Goal: Download file/media

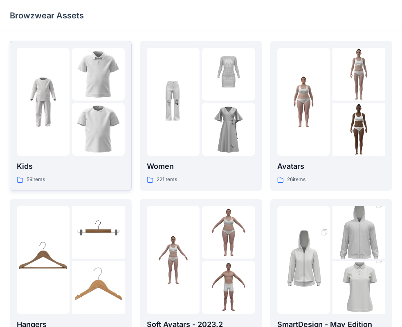
click at [101, 69] on img at bounding box center [98, 74] width 53 height 53
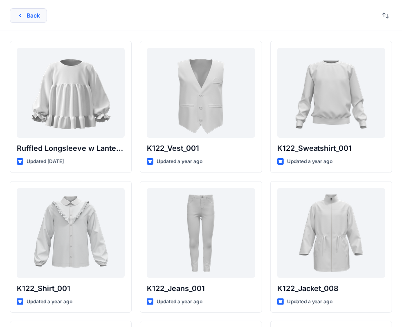
click at [27, 15] on button "Back" at bounding box center [28, 15] width 37 height 15
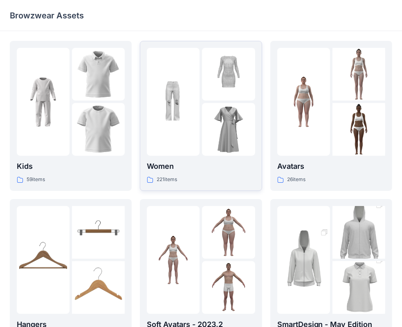
click at [201, 110] on div at bounding box center [201, 102] width 108 height 108
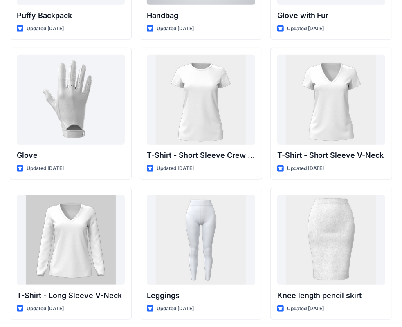
scroll to position [6459, 0]
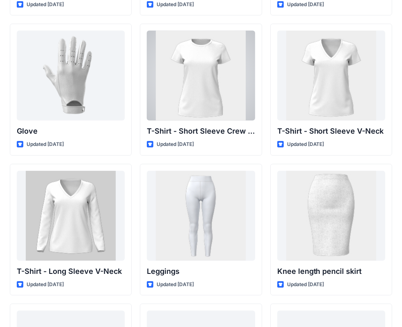
click at [195, 87] on div at bounding box center [201, 76] width 108 height 90
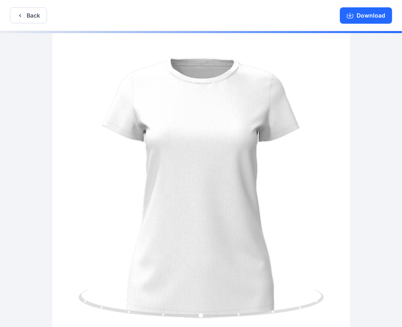
click at [350, 24] on div "Download" at bounding box center [366, 15] width 72 height 31
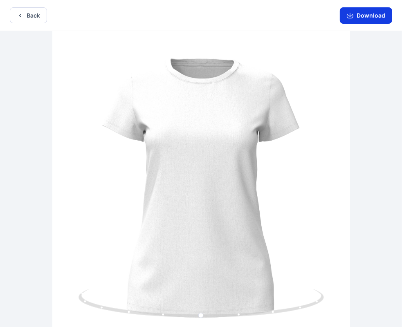
click at [374, 16] on button "Download" at bounding box center [366, 15] width 52 height 16
